Goal: Information Seeking & Learning: Learn about a topic

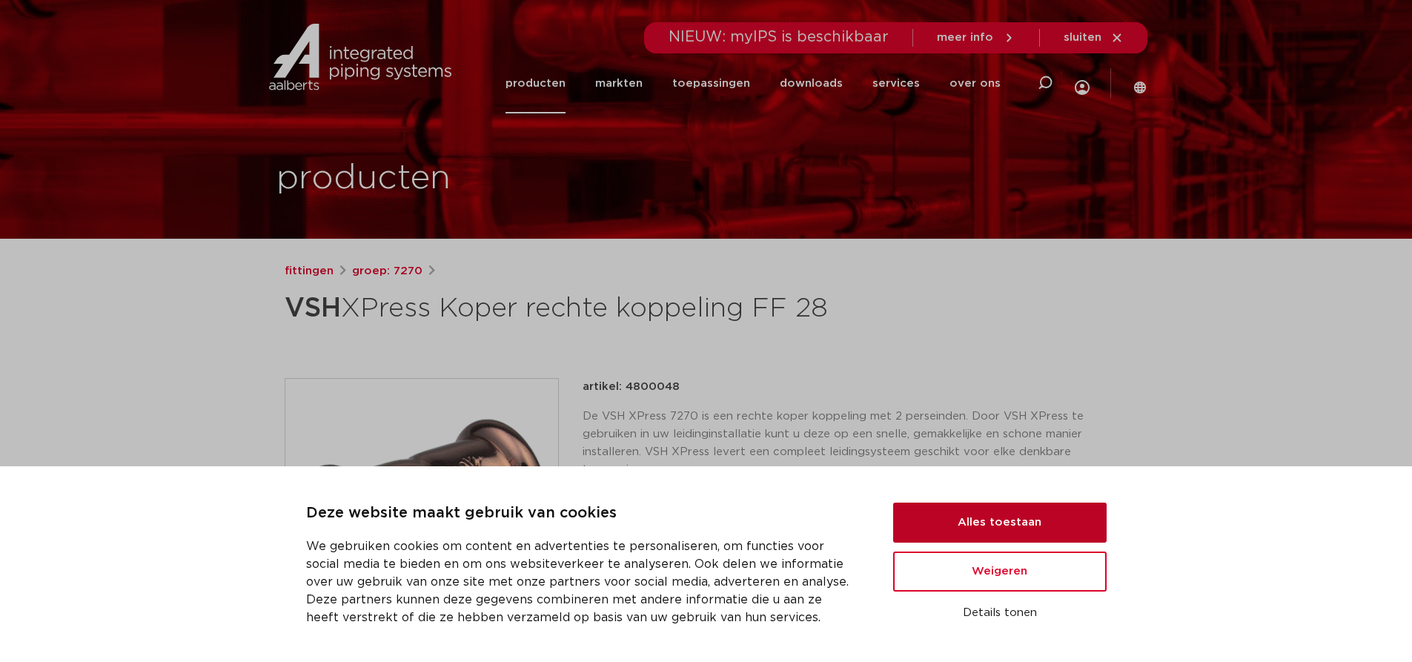
click at [954, 509] on button "Alles toestaan" at bounding box center [999, 522] width 213 height 40
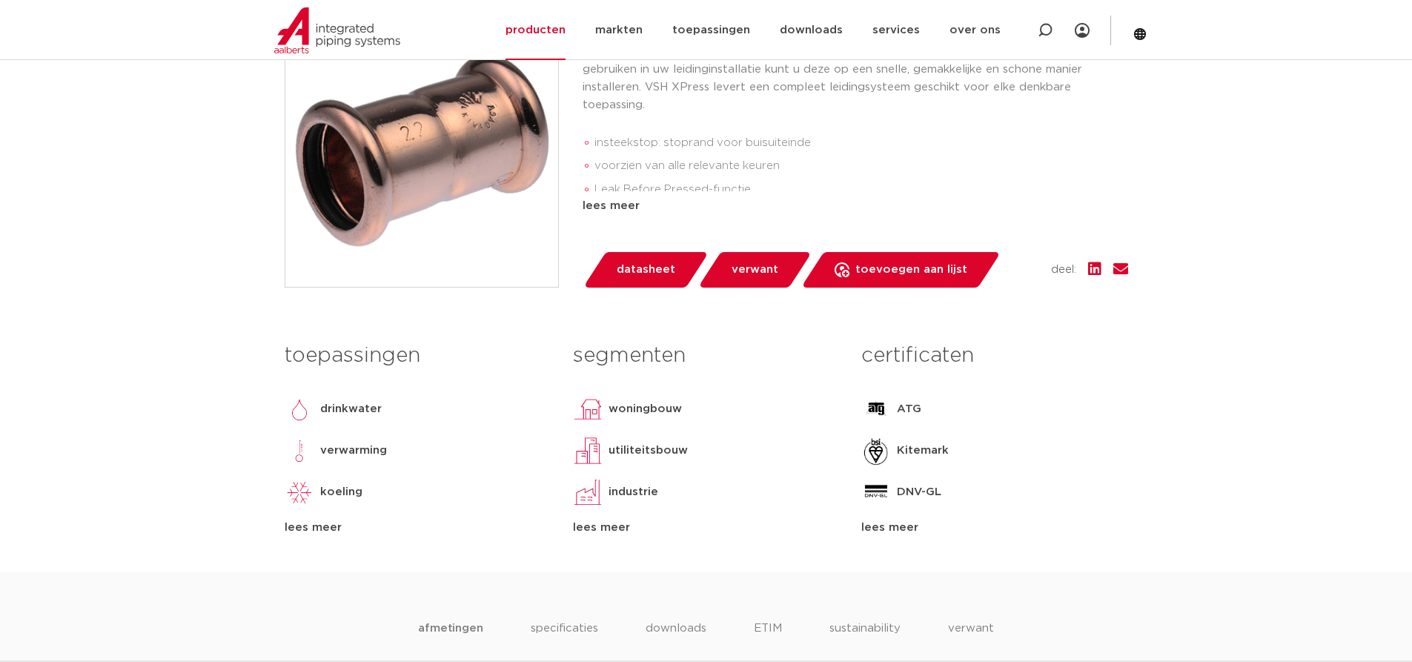
scroll to position [371, 0]
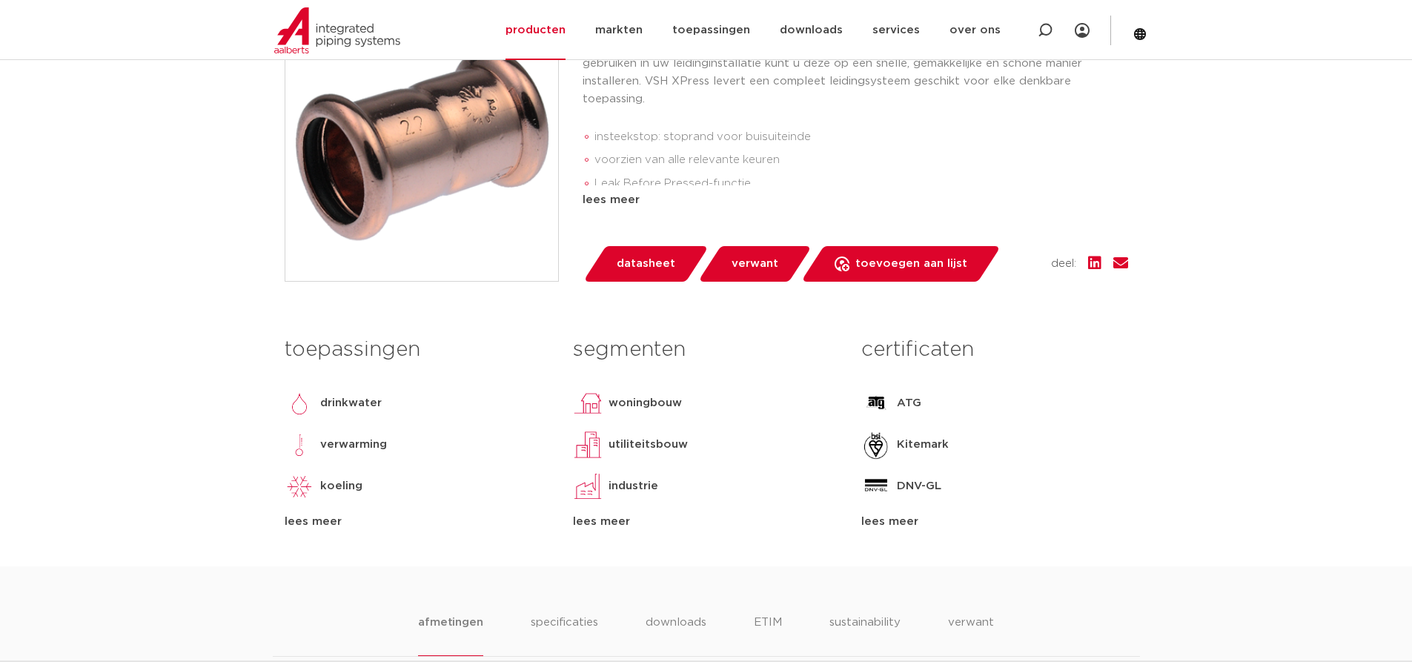
click at [731, 258] on span "verwant" at bounding box center [754, 264] width 47 height 24
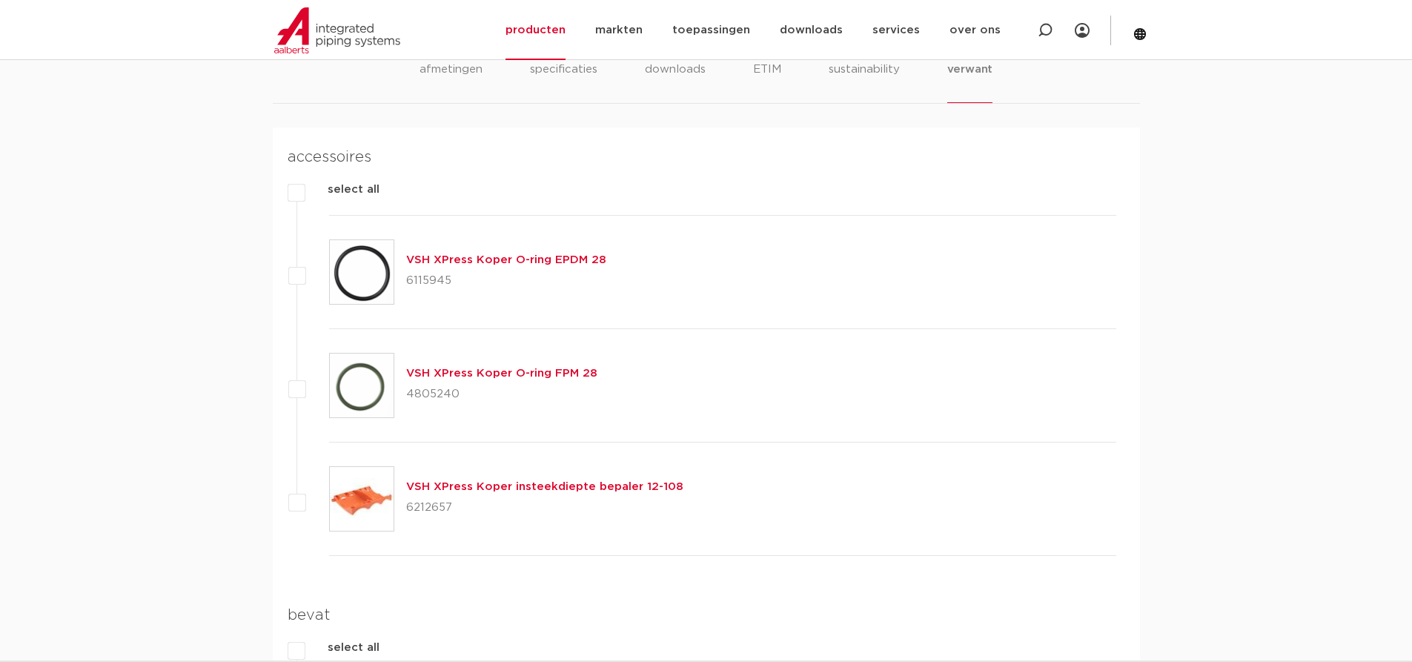
scroll to position [937, 0]
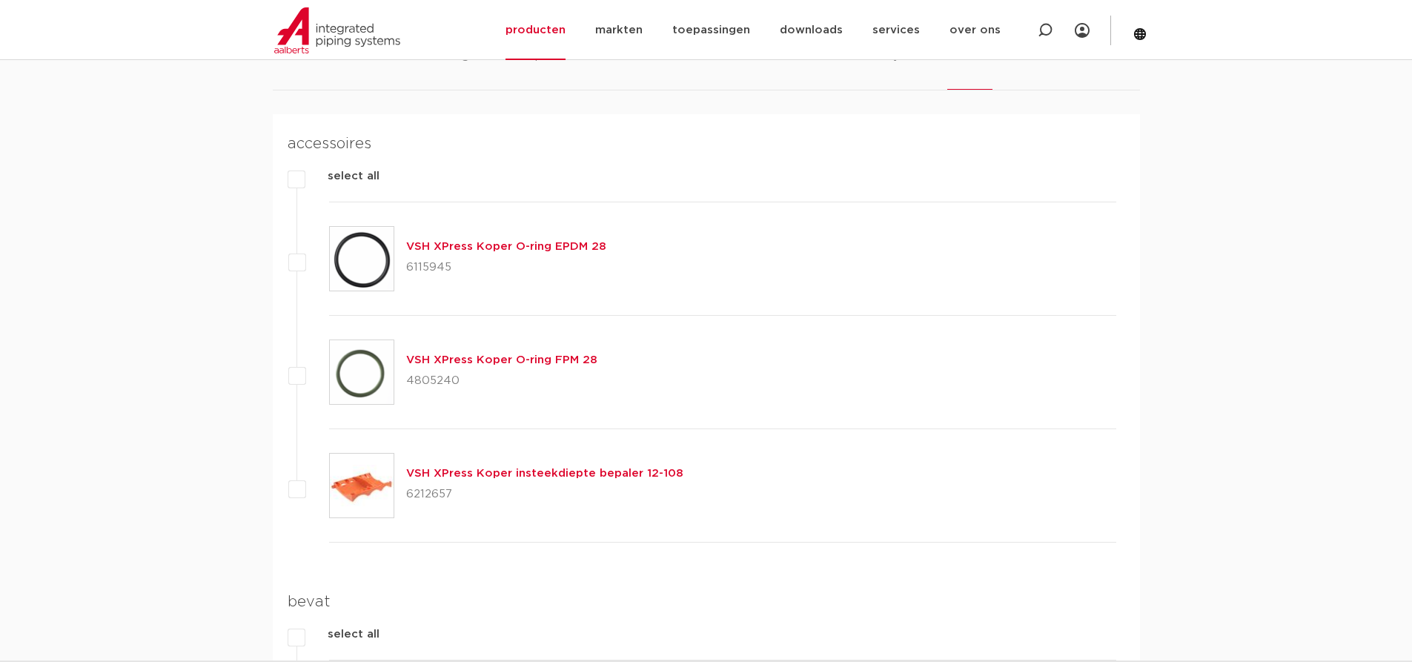
click at [501, 471] on link "VSH XPress Koper insteekdiepte bepaler 12-108" at bounding box center [544, 473] width 277 height 11
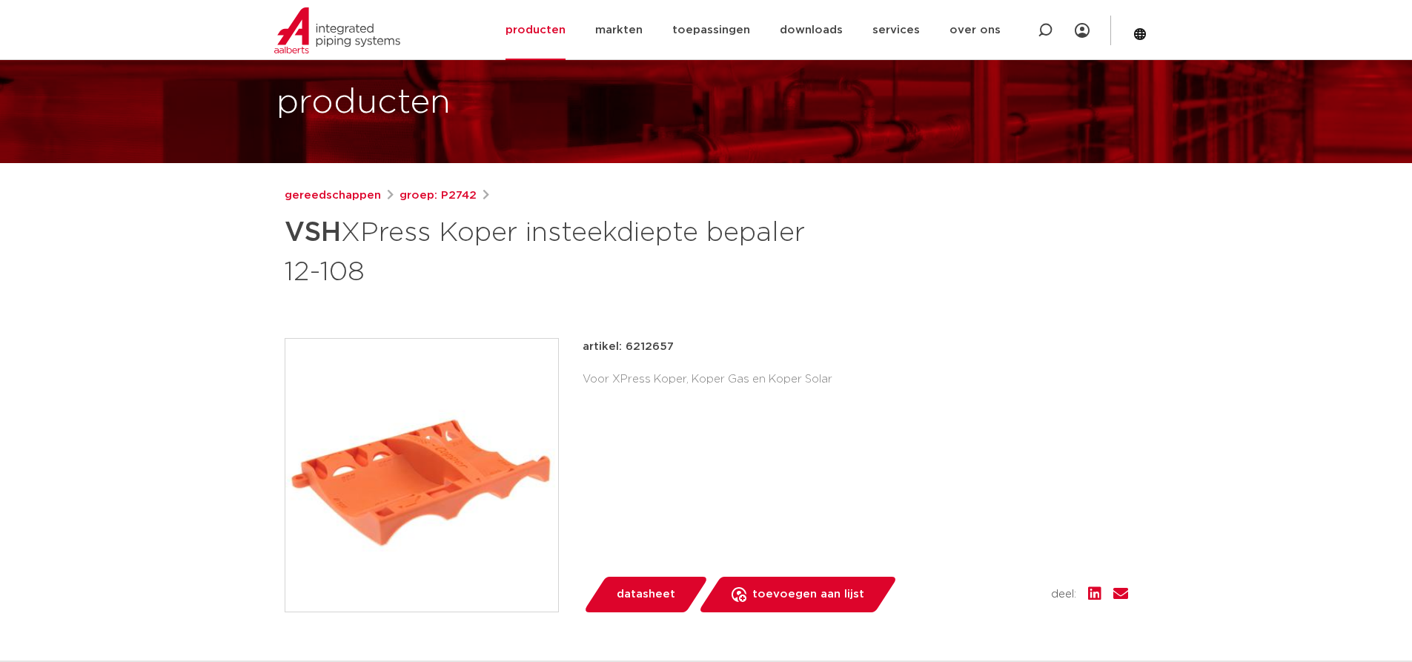
scroll to position [74, 0]
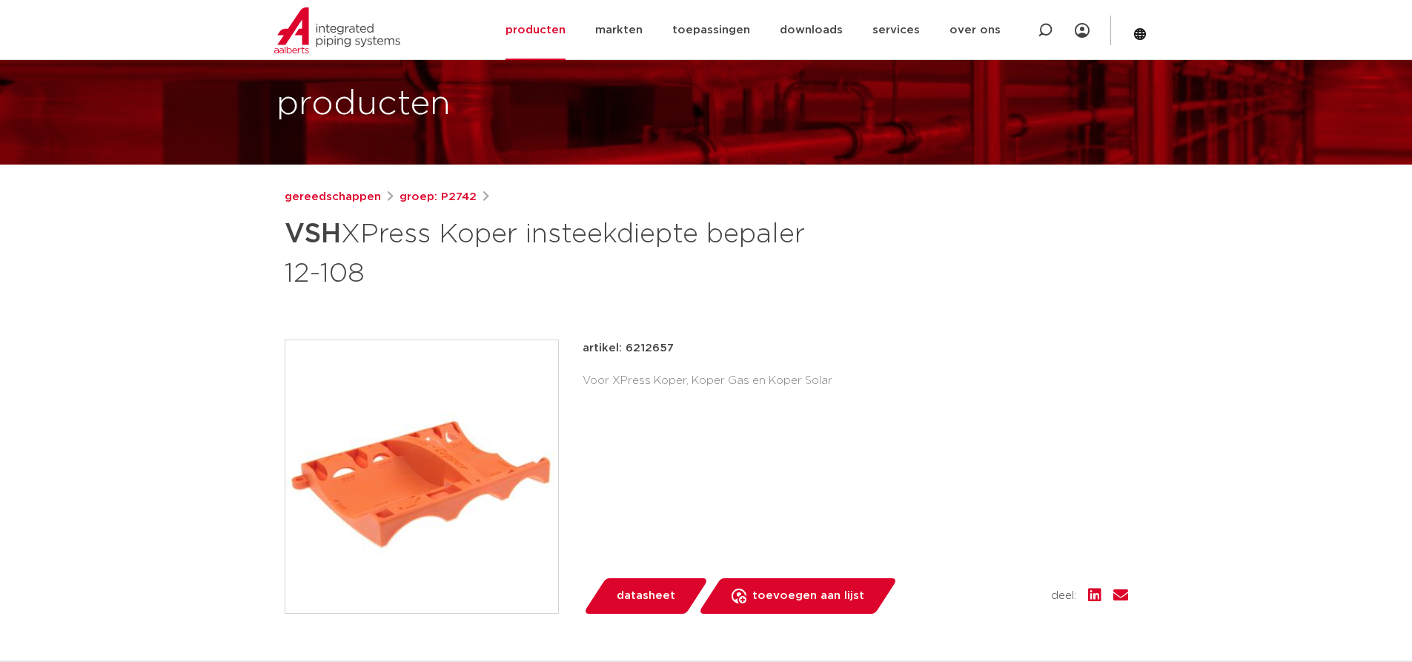
click at [445, 499] on img at bounding box center [421, 476] width 273 height 273
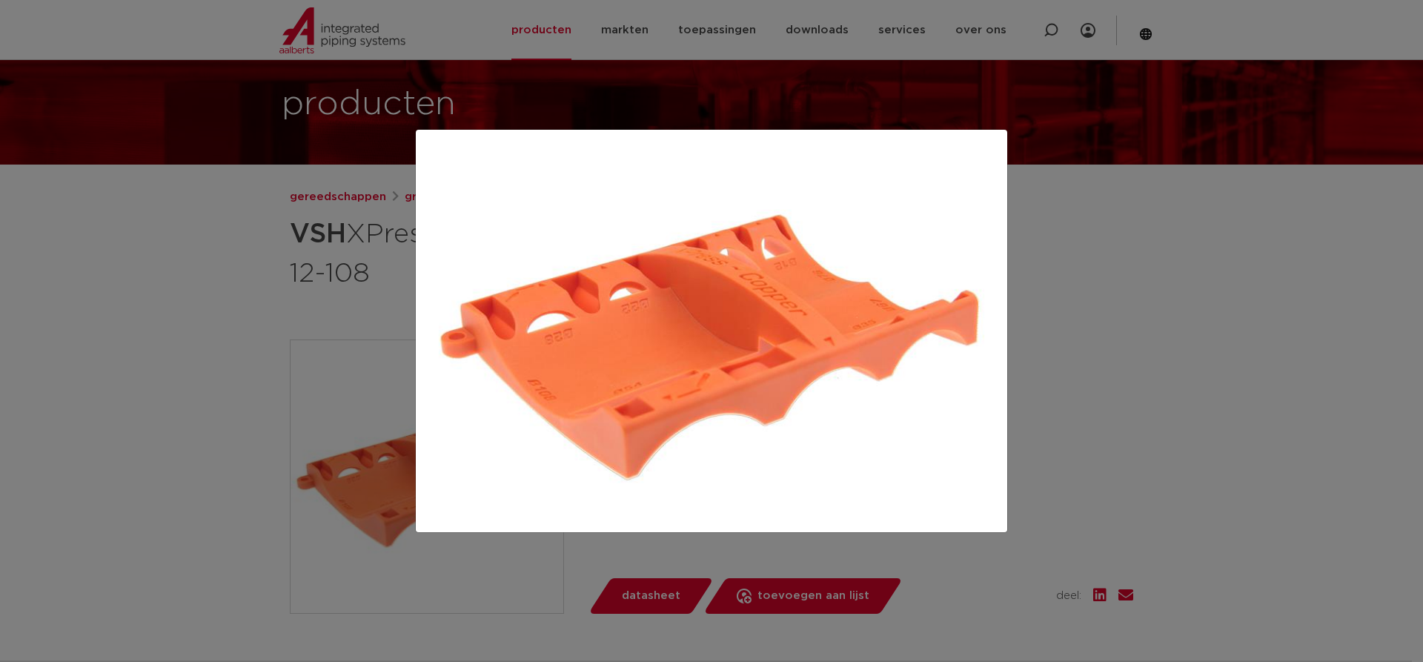
click at [284, 228] on div at bounding box center [711, 331] width 1423 height 662
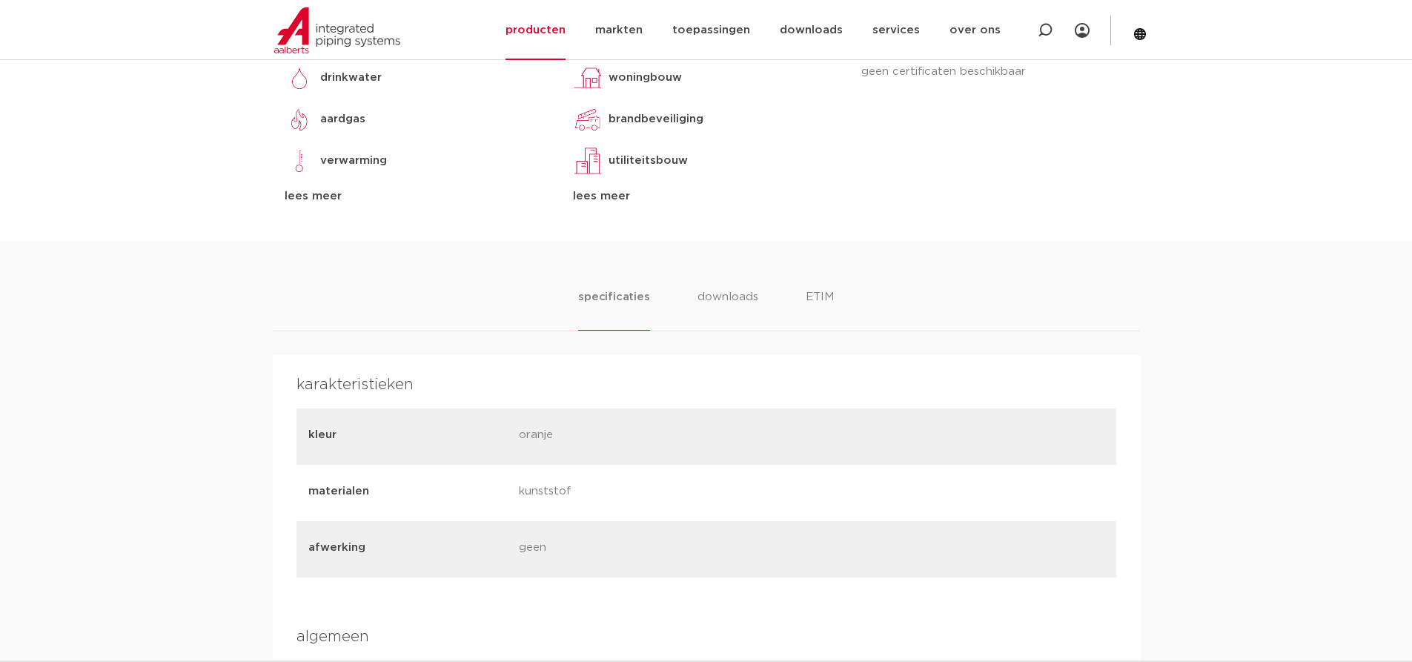
scroll to position [741, 0]
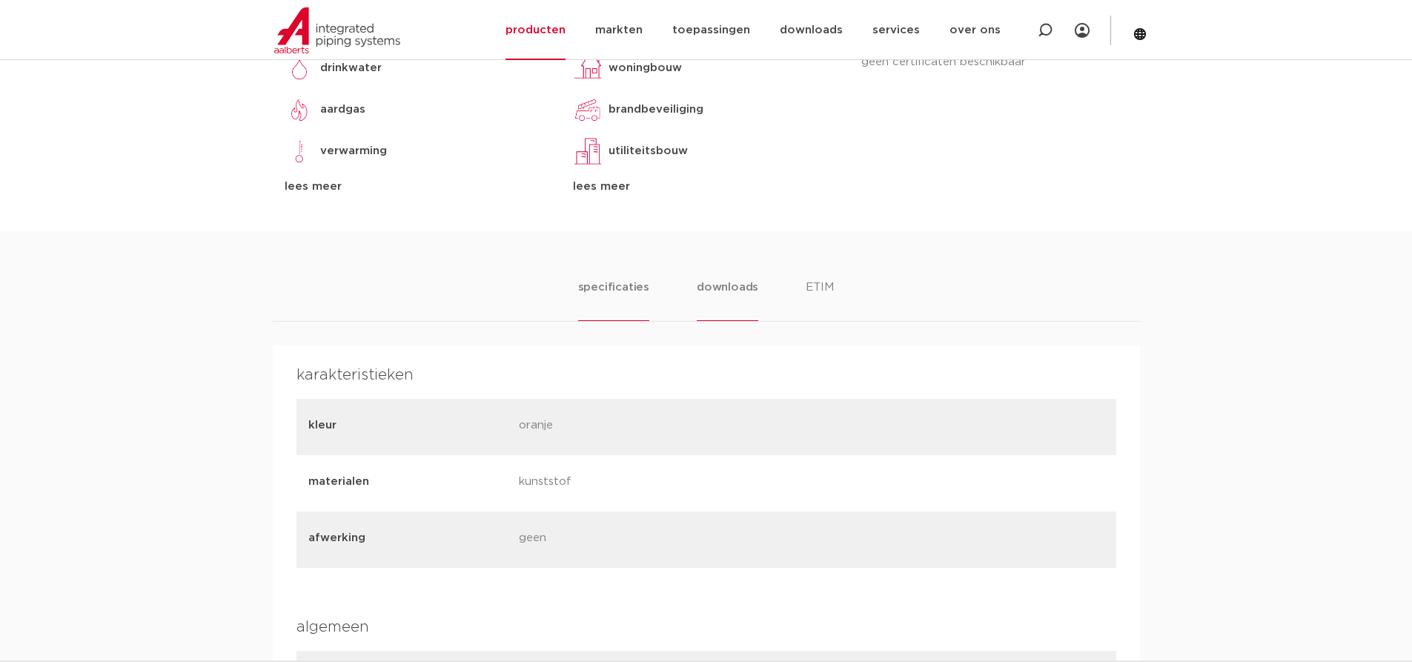
click at [732, 294] on li "downloads" at bounding box center [728, 300] width 62 height 42
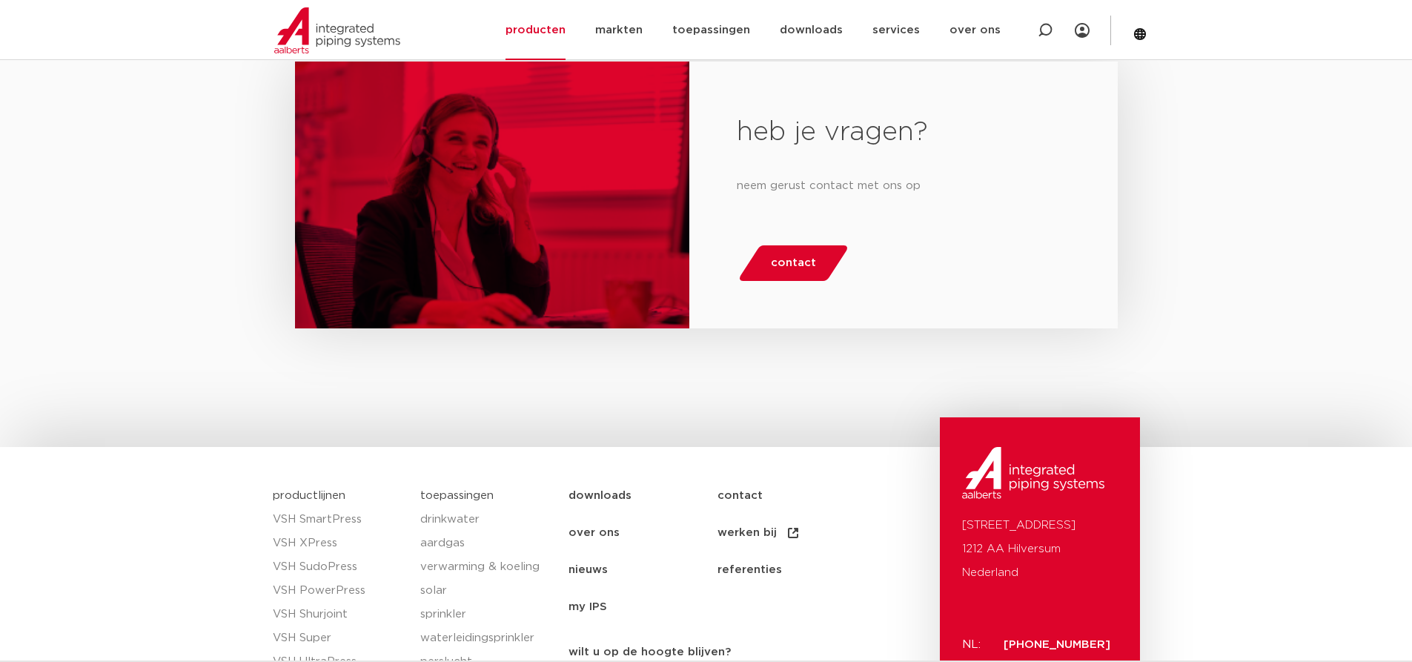
scroll to position [1550, 0]
